Goal: Find specific page/section: Find specific page/section

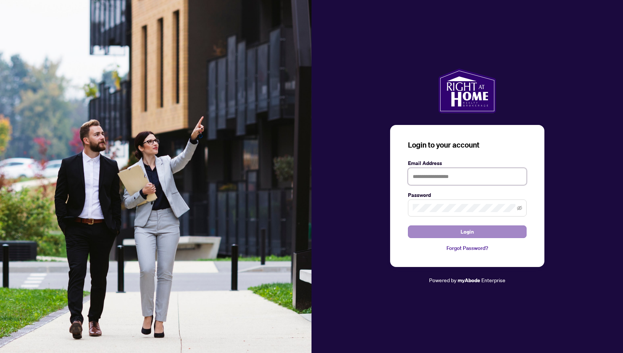
type input "**********"
click at [459, 231] on button "Login" at bounding box center [467, 232] width 119 height 13
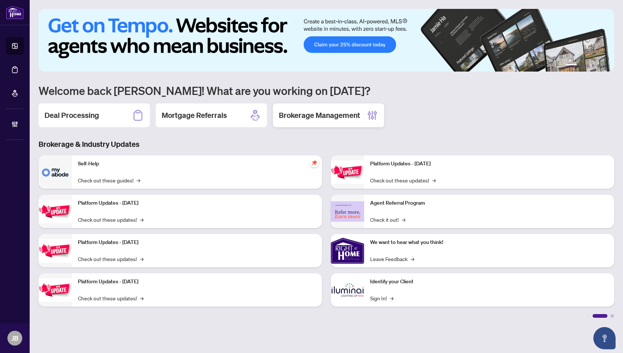
click at [324, 119] on h2 "Brokerage Management" at bounding box center [319, 115] width 81 height 10
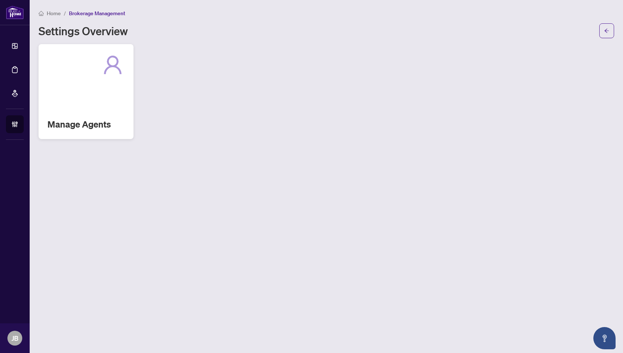
click at [108, 85] on div "Manage Agents" at bounding box center [86, 91] width 95 height 95
